Goal: Information Seeking & Learning: Learn about a topic

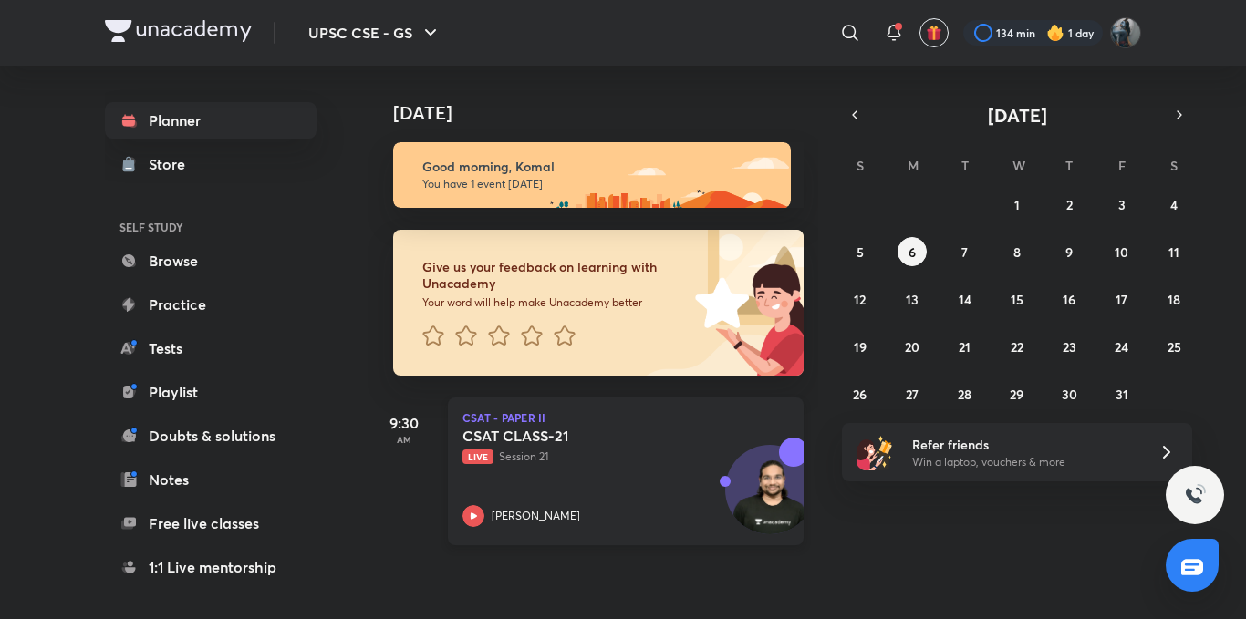
click at [470, 517] on icon at bounding box center [473, 516] width 22 height 22
